Goal: Transaction & Acquisition: Download file/media

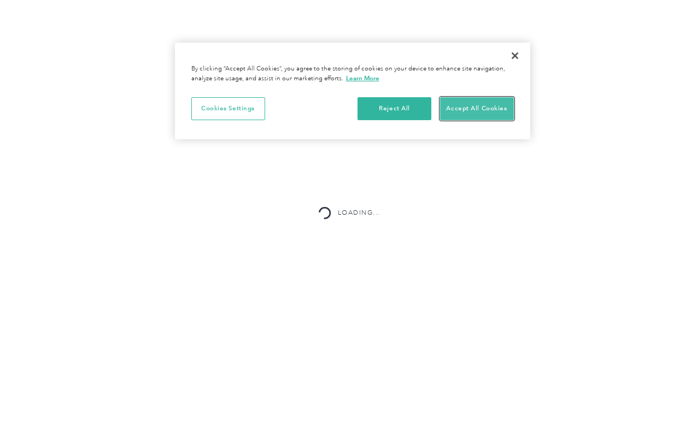
click at [482, 98] on button "Accept All Cookies" at bounding box center [477, 108] width 74 height 23
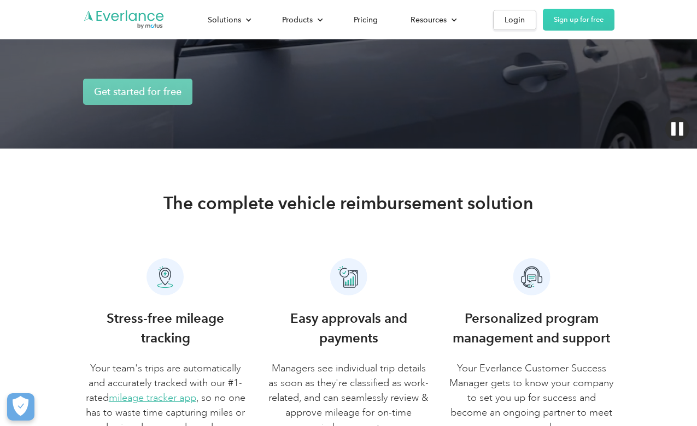
scroll to position [208, 0]
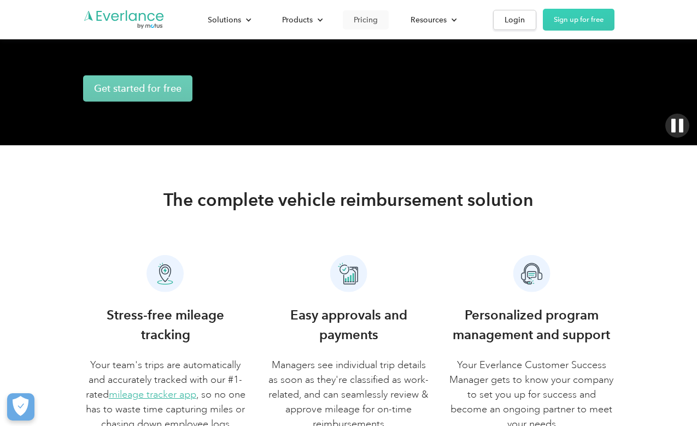
click at [362, 24] on div "Pricing" at bounding box center [366, 20] width 24 height 14
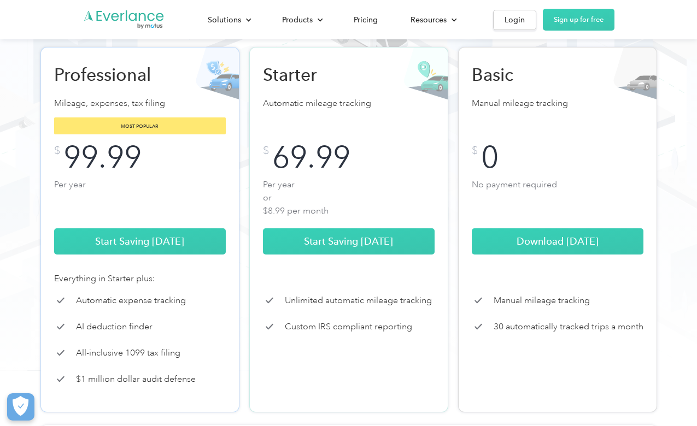
scroll to position [213, 0]
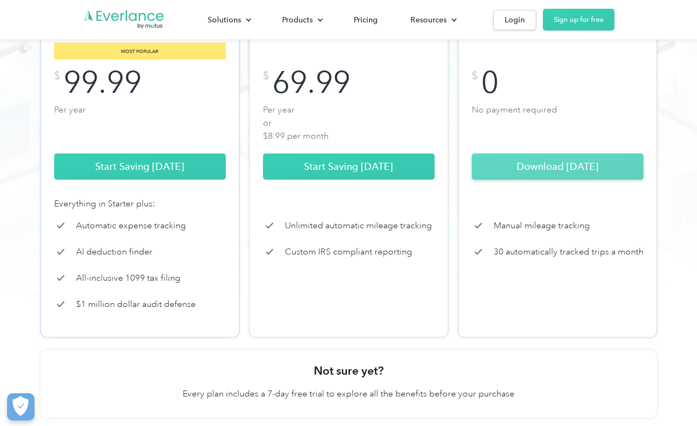
click at [555, 160] on link "Download Today" at bounding box center [558, 167] width 172 height 26
